Goal: Check status

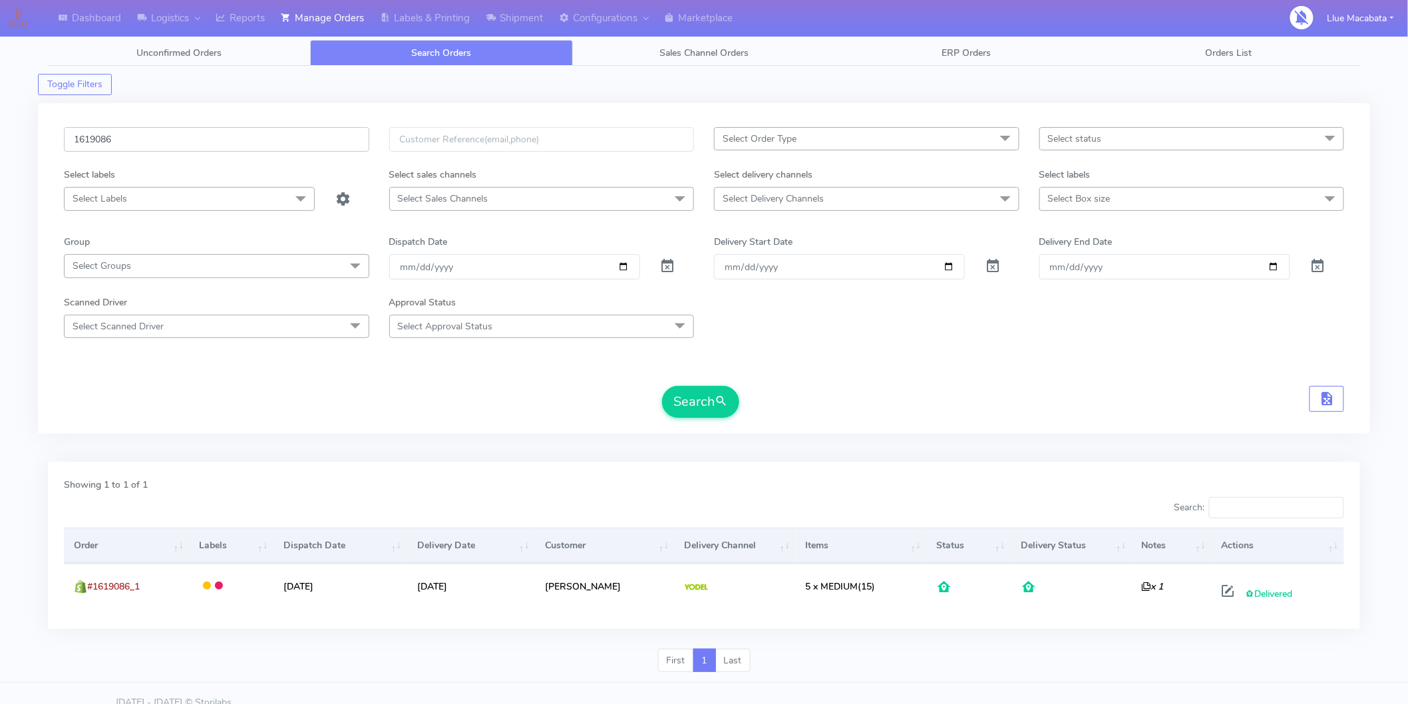
click at [149, 143] on input "1619086" at bounding box center [216, 139] width 305 height 25
paste input "1619444"
click at [154, 148] on input "16190861619444" at bounding box center [216, 139] width 305 height 25
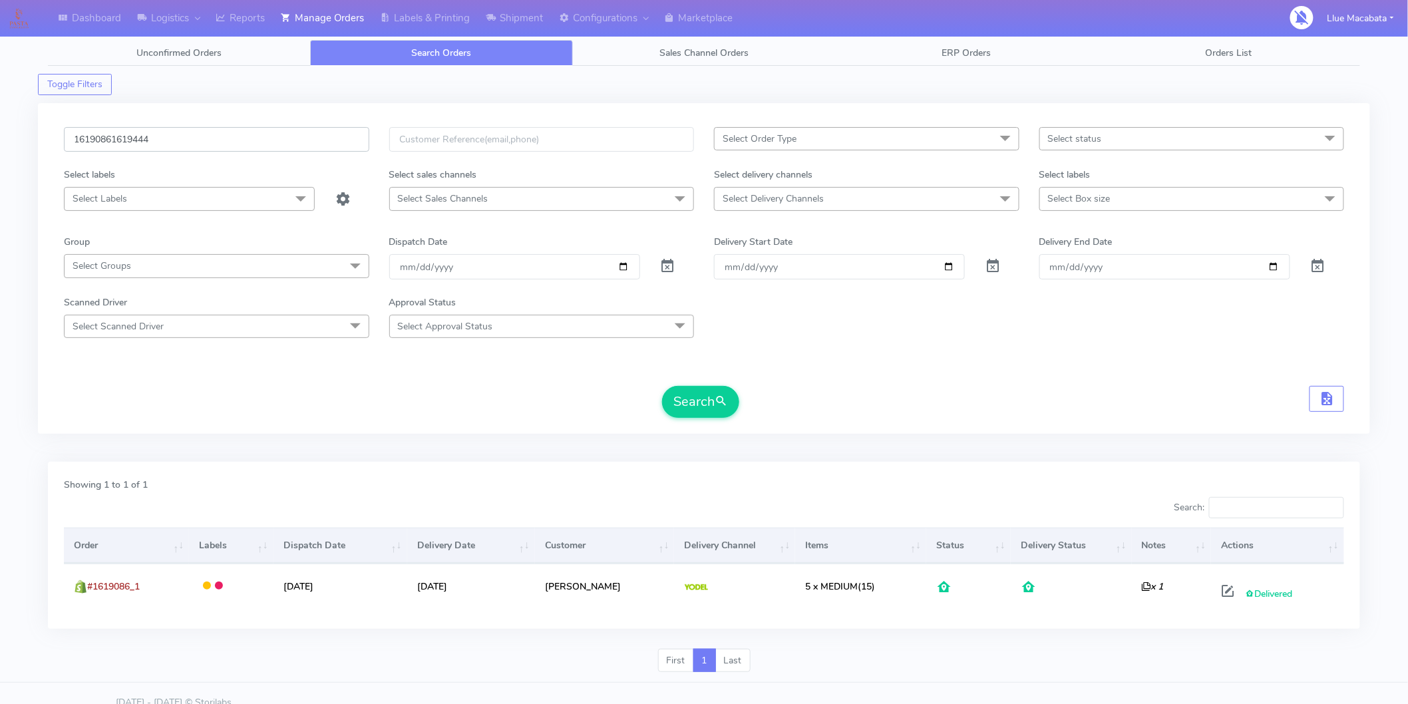
paste input "text"
type input "1619444"
click at [704, 403] on button "Search" at bounding box center [700, 402] width 77 height 32
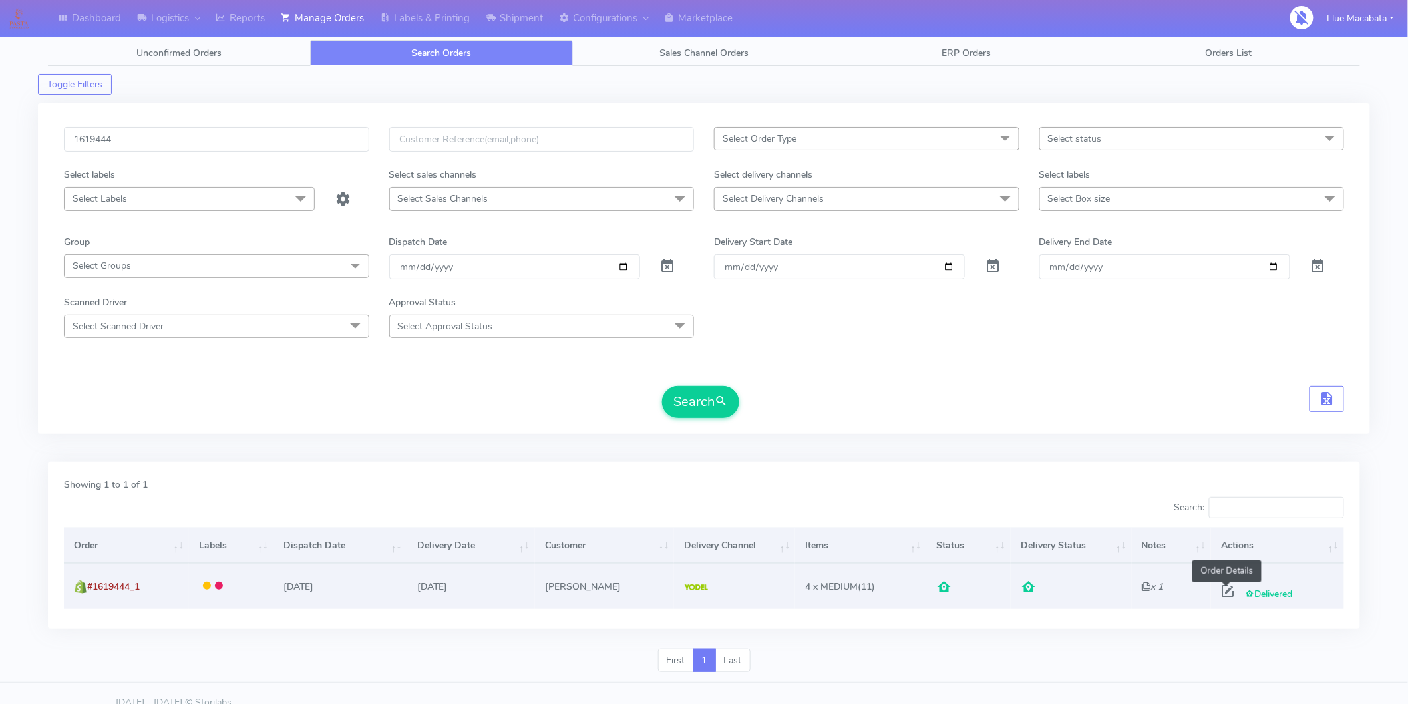
click at [1233, 587] on span at bounding box center [1228, 593] width 24 height 13
select select "5"
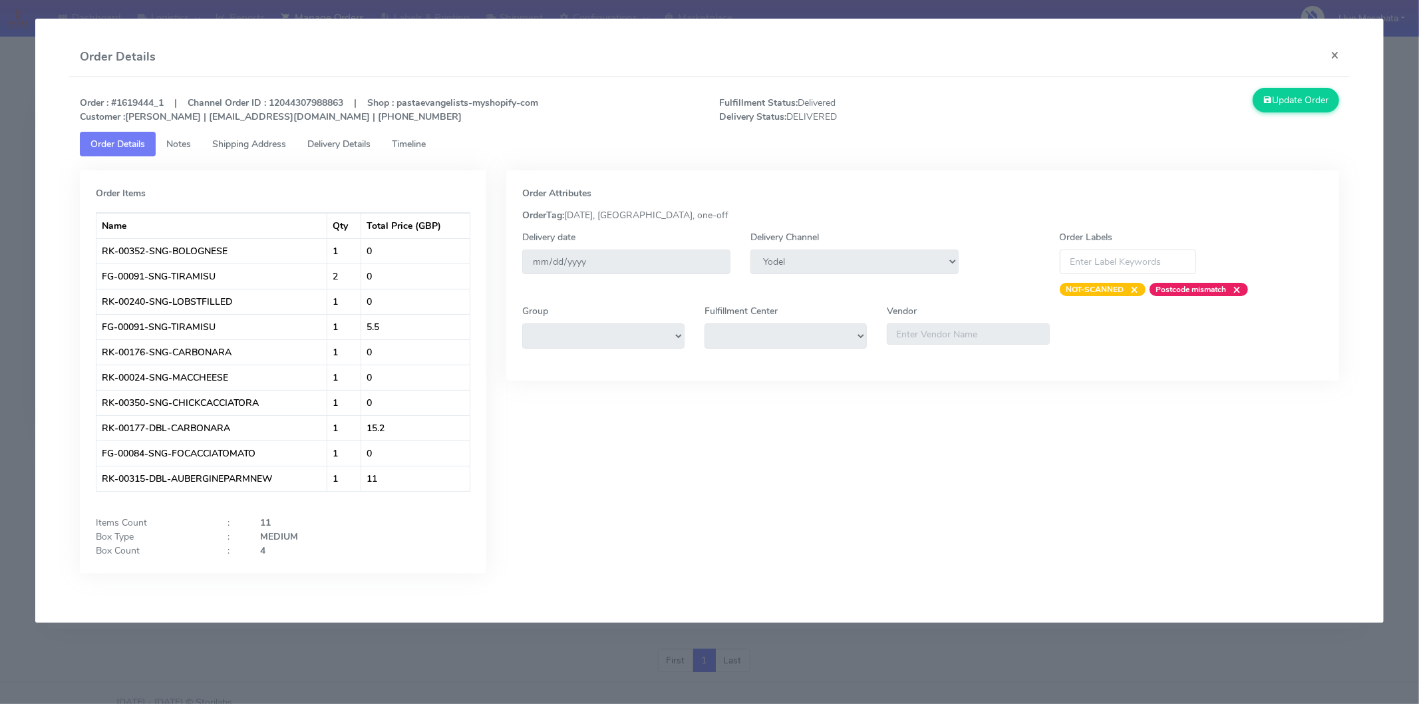
click at [420, 152] on link "Timeline" at bounding box center [408, 144] width 55 height 25
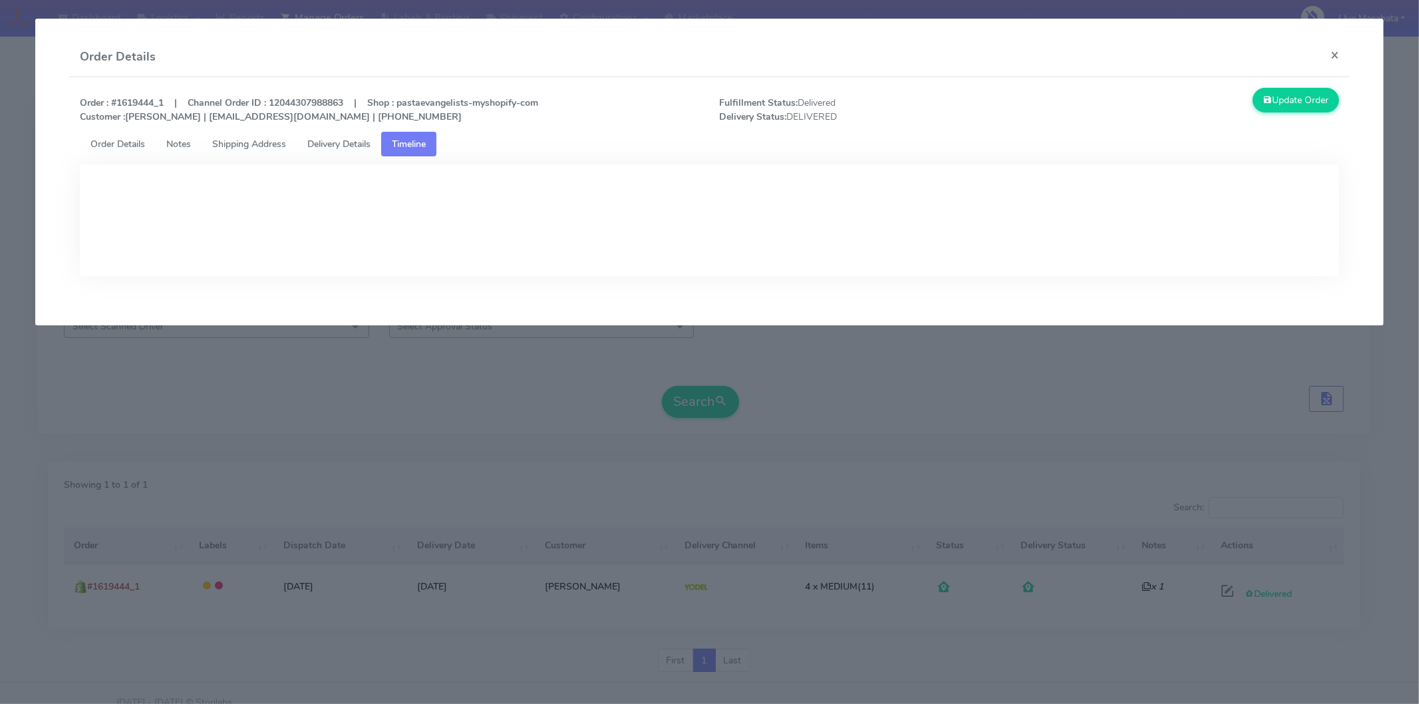
click at [379, 142] on link "Delivery Details" at bounding box center [339, 144] width 84 height 25
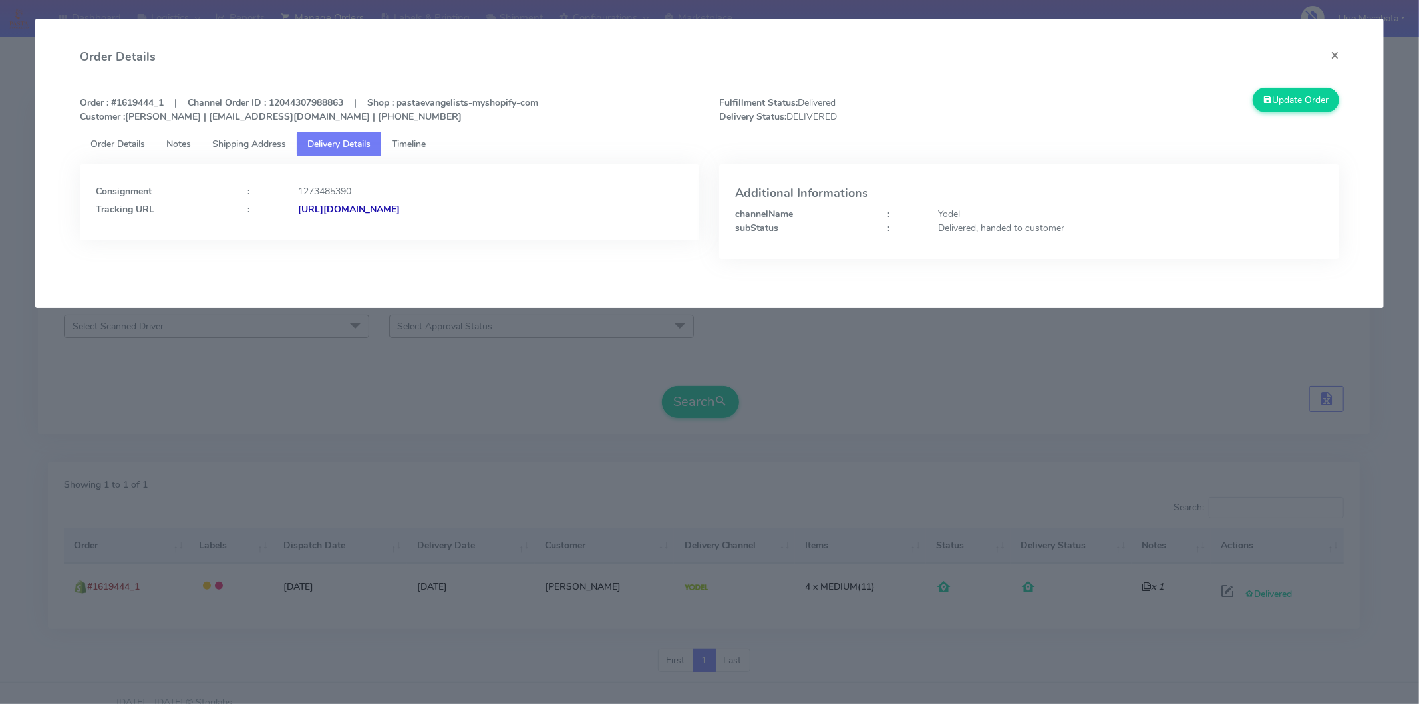
click at [400, 212] on strong "[URL][DOMAIN_NAME]" at bounding box center [349, 209] width 102 height 13
